Goal: Information Seeking & Learning: Learn about a topic

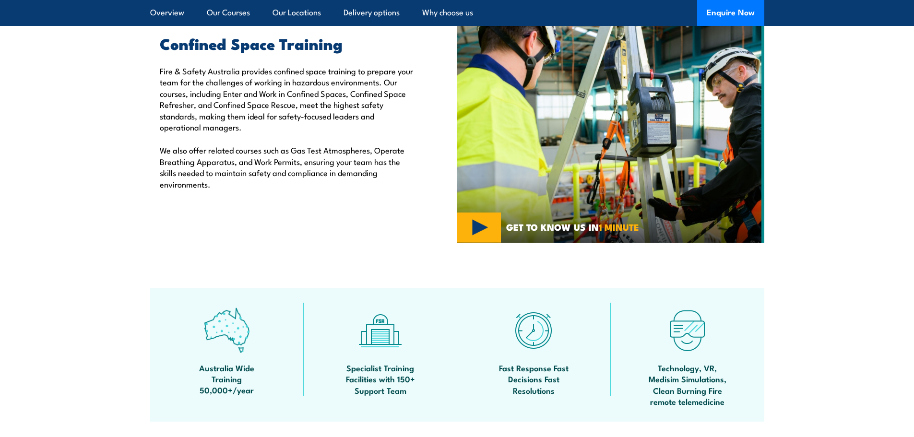
scroll to position [336, 0]
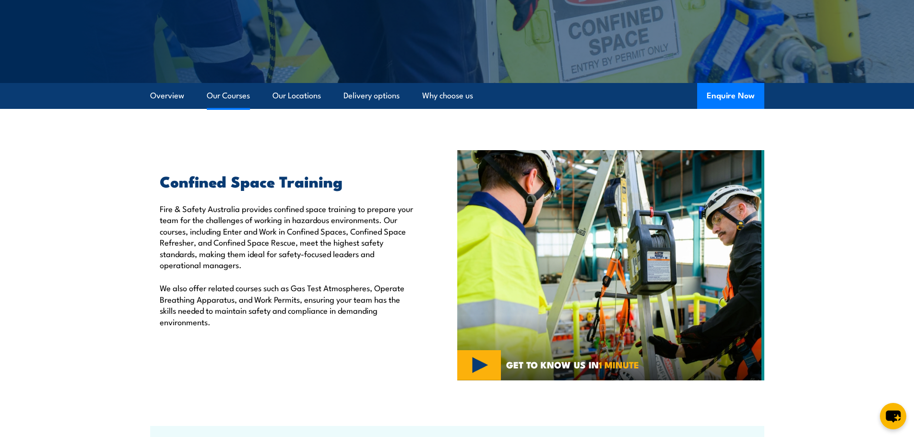
click at [228, 95] on link "Our Courses" at bounding box center [228, 95] width 43 height 25
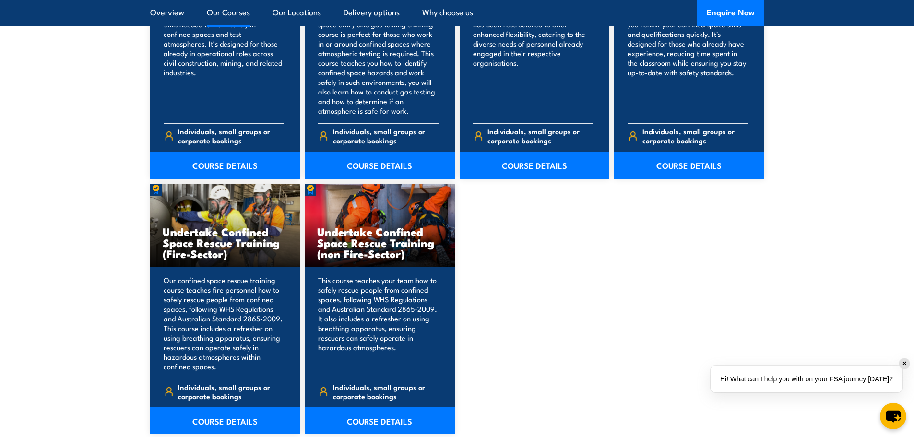
scroll to position [920, 0]
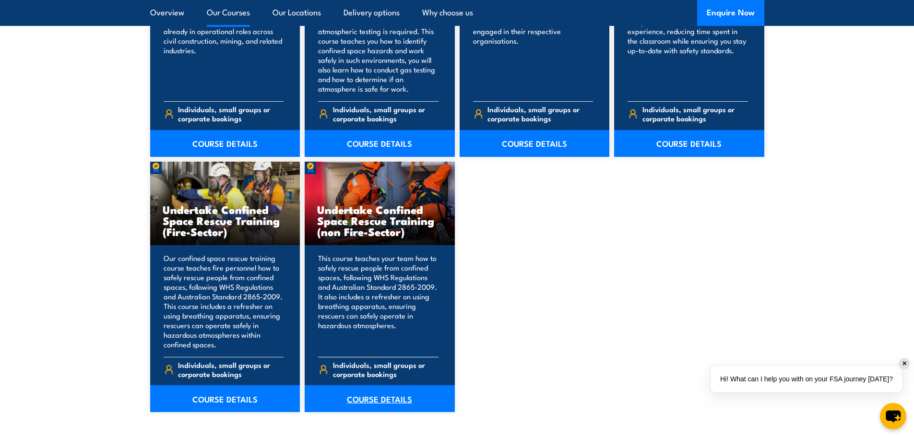
click at [378, 399] on link "COURSE DETAILS" at bounding box center [380, 398] width 150 height 27
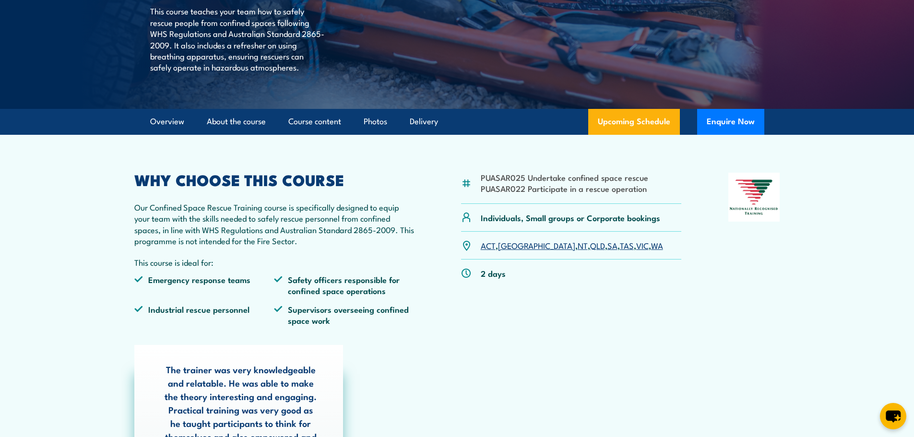
scroll to position [240, 0]
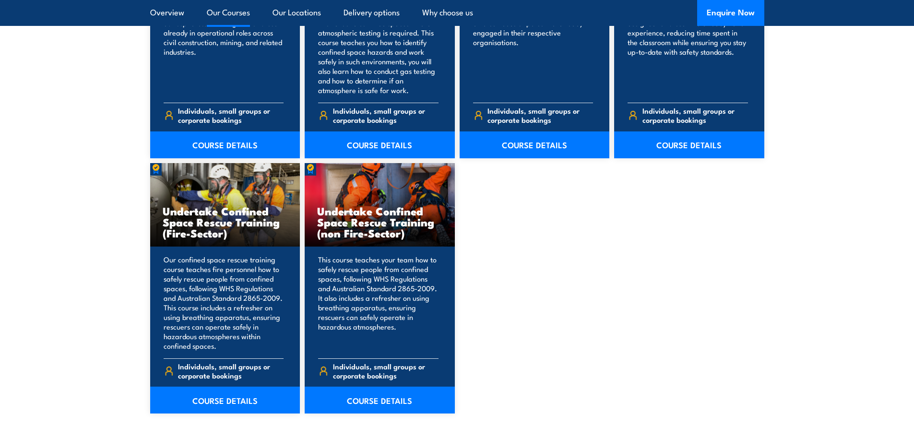
scroll to position [920, 0]
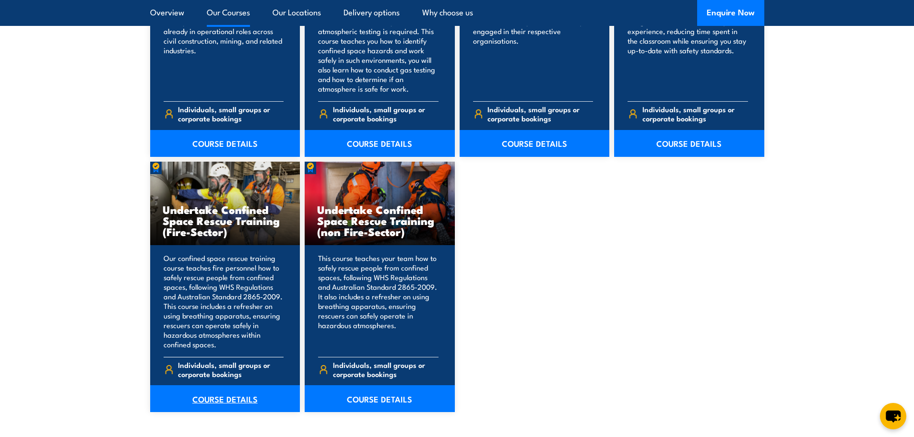
click at [219, 395] on link "COURSE DETAILS" at bounding box center [225, 398] width 150 height 27
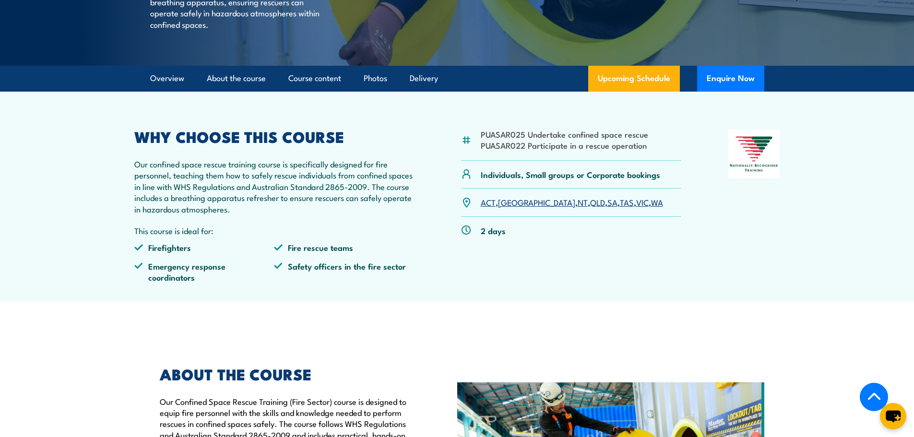
scroll to position [288, 0]
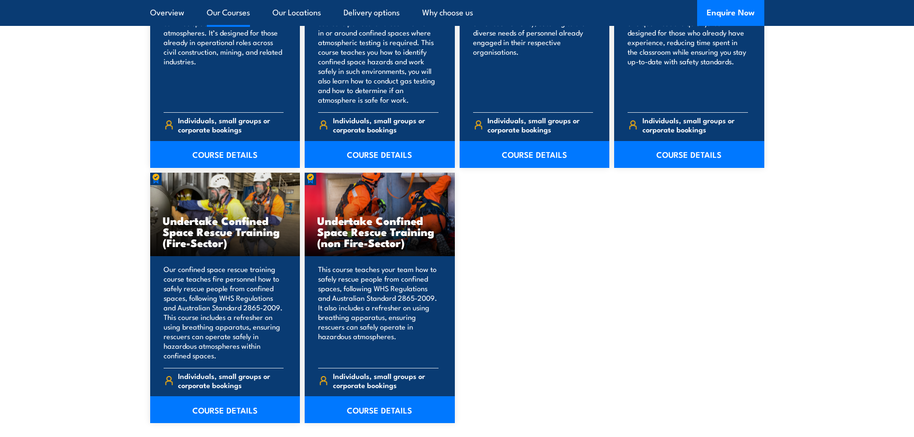
scroll to position [920, 0]
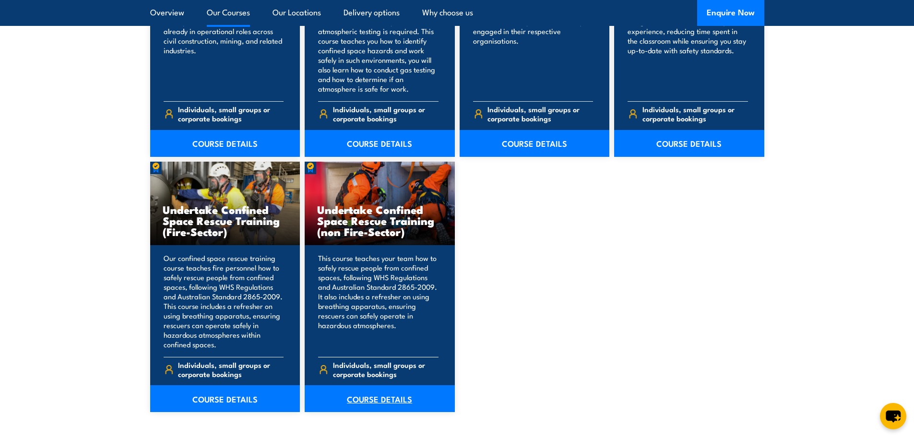
click at [389, 403] on link "COURSE DETAILS" at bounding box center [380, 398] width 150 height 27
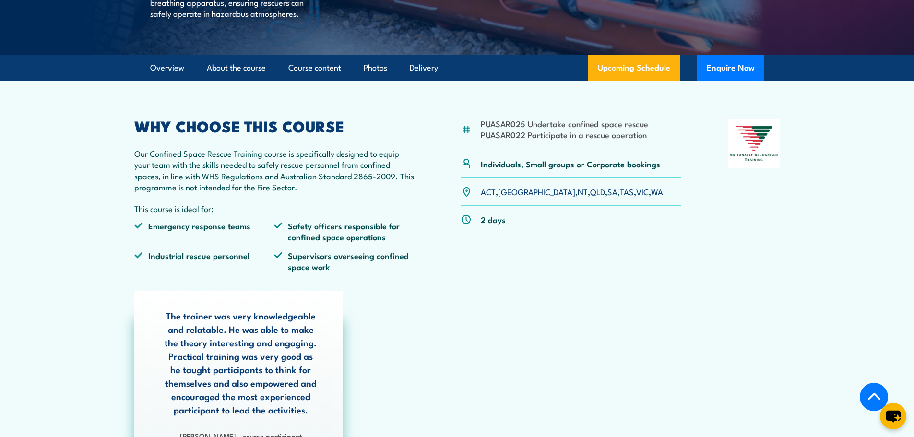
scroll to position [288, 0]
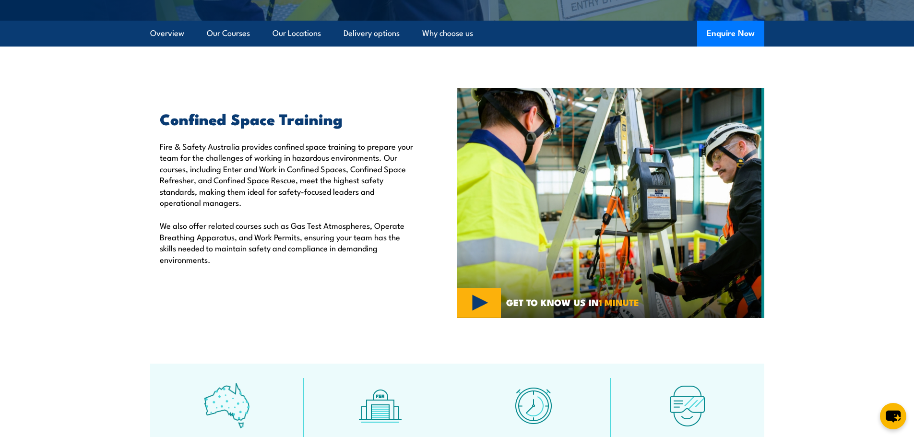
scroll to position [252, 0]
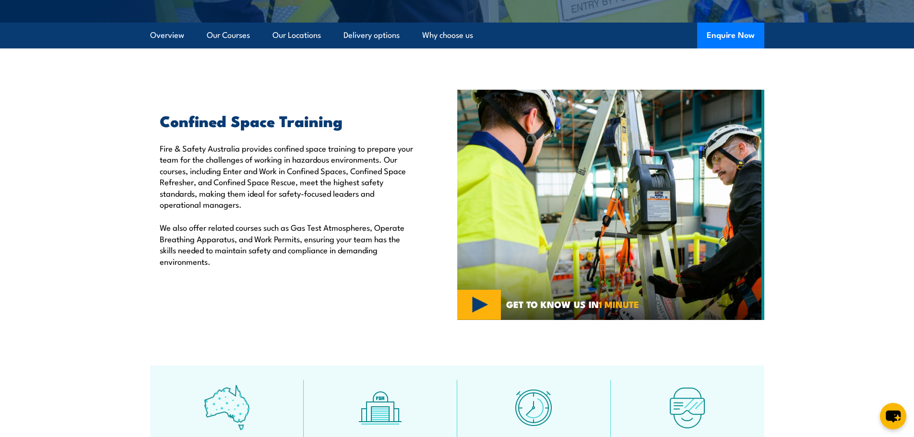
click at [307, 185] on p "Fire & Safety Australia provides confined space training to prepare your team f…" at bounding box center [286, 176] width 253 height 67
